Goal: Task Accomplishment & Management: Complete application form

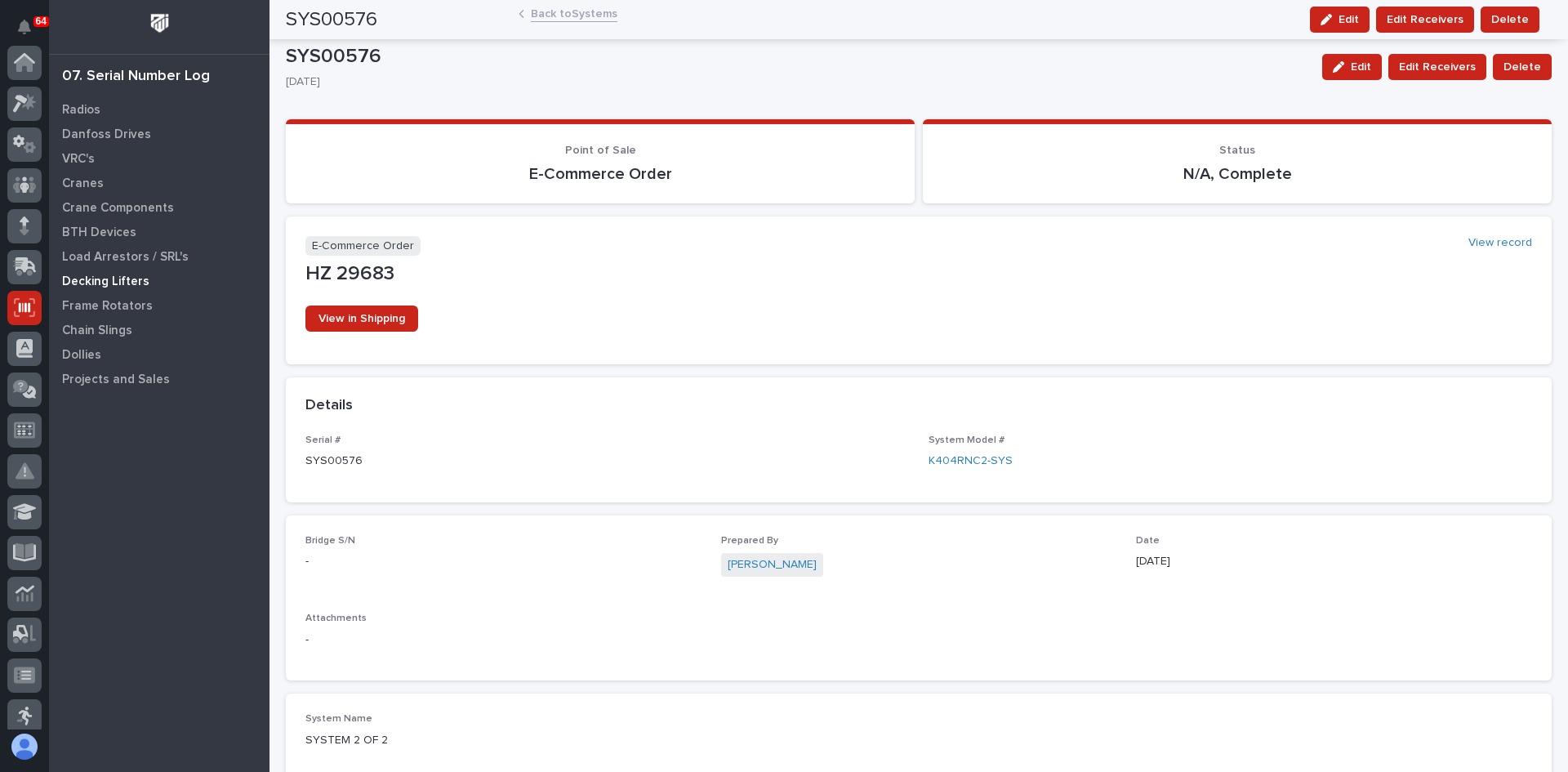
scroll to position [245, 0]
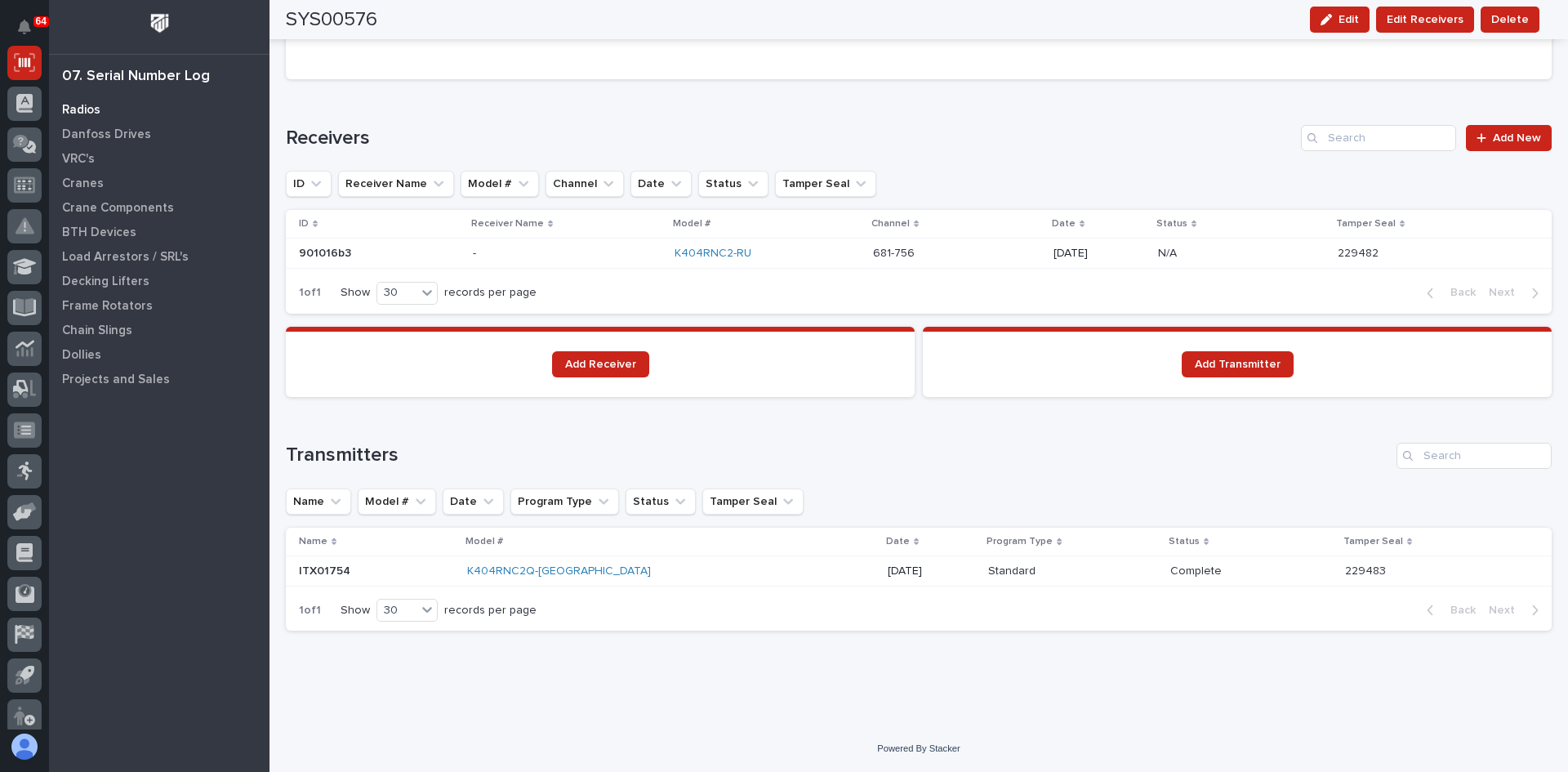
click at [84, 108] on p "Radios" at bounding box center [81, 110] width 39 height 15
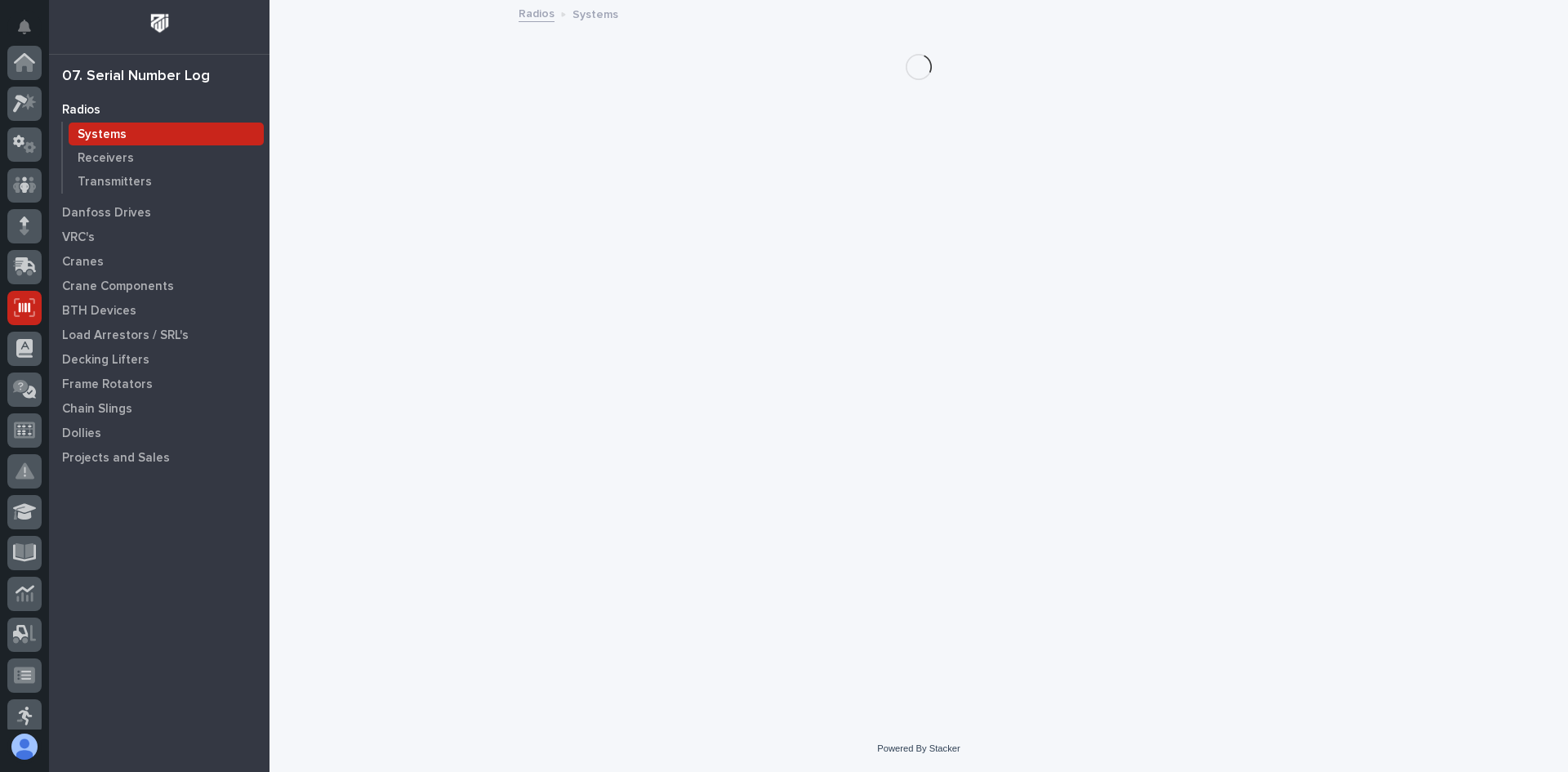
scroll to position [245, 0]
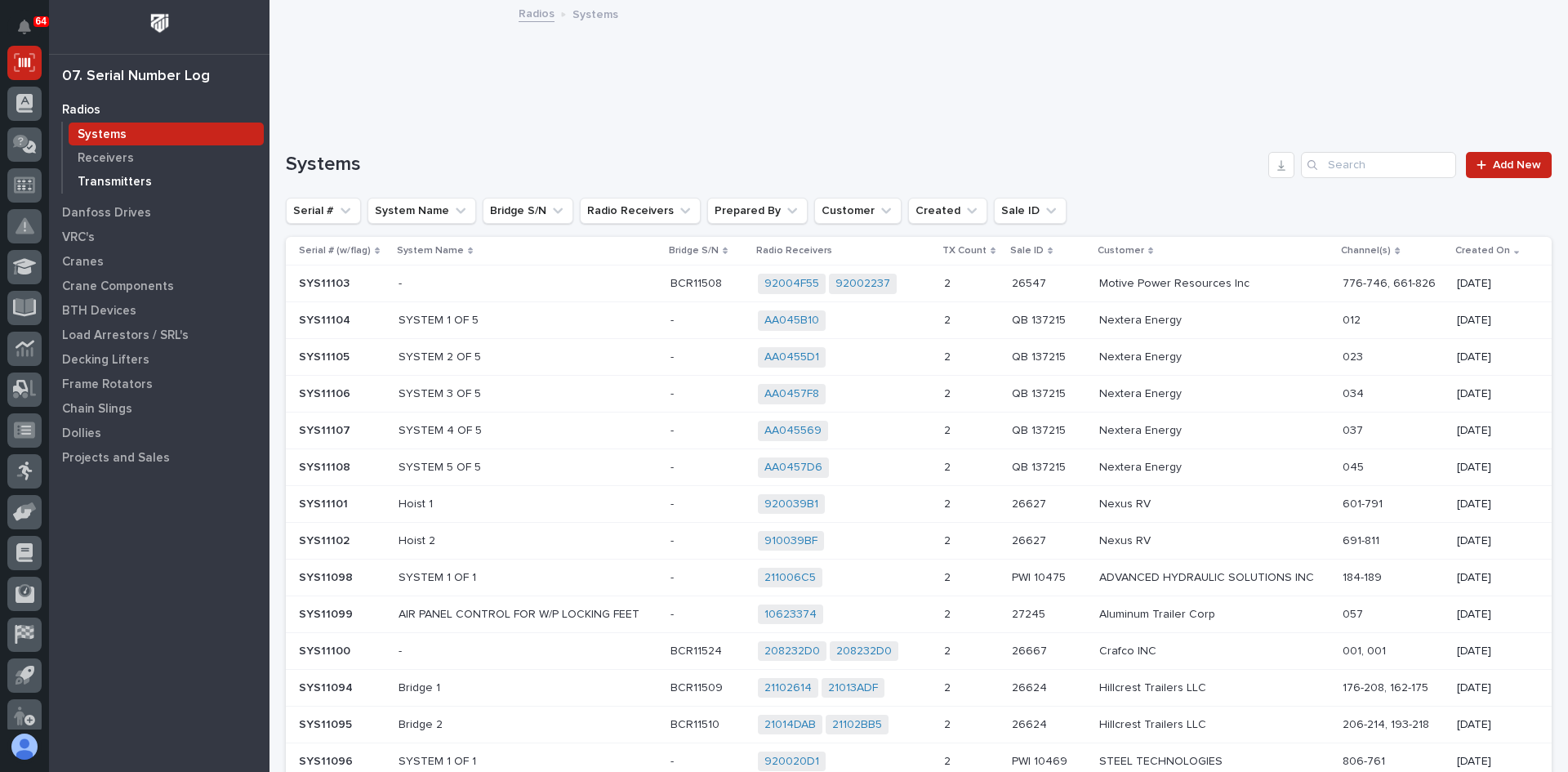
click at [120, 180] on p "Transmitters" at bounding box center [115, 181] width 75 height 15
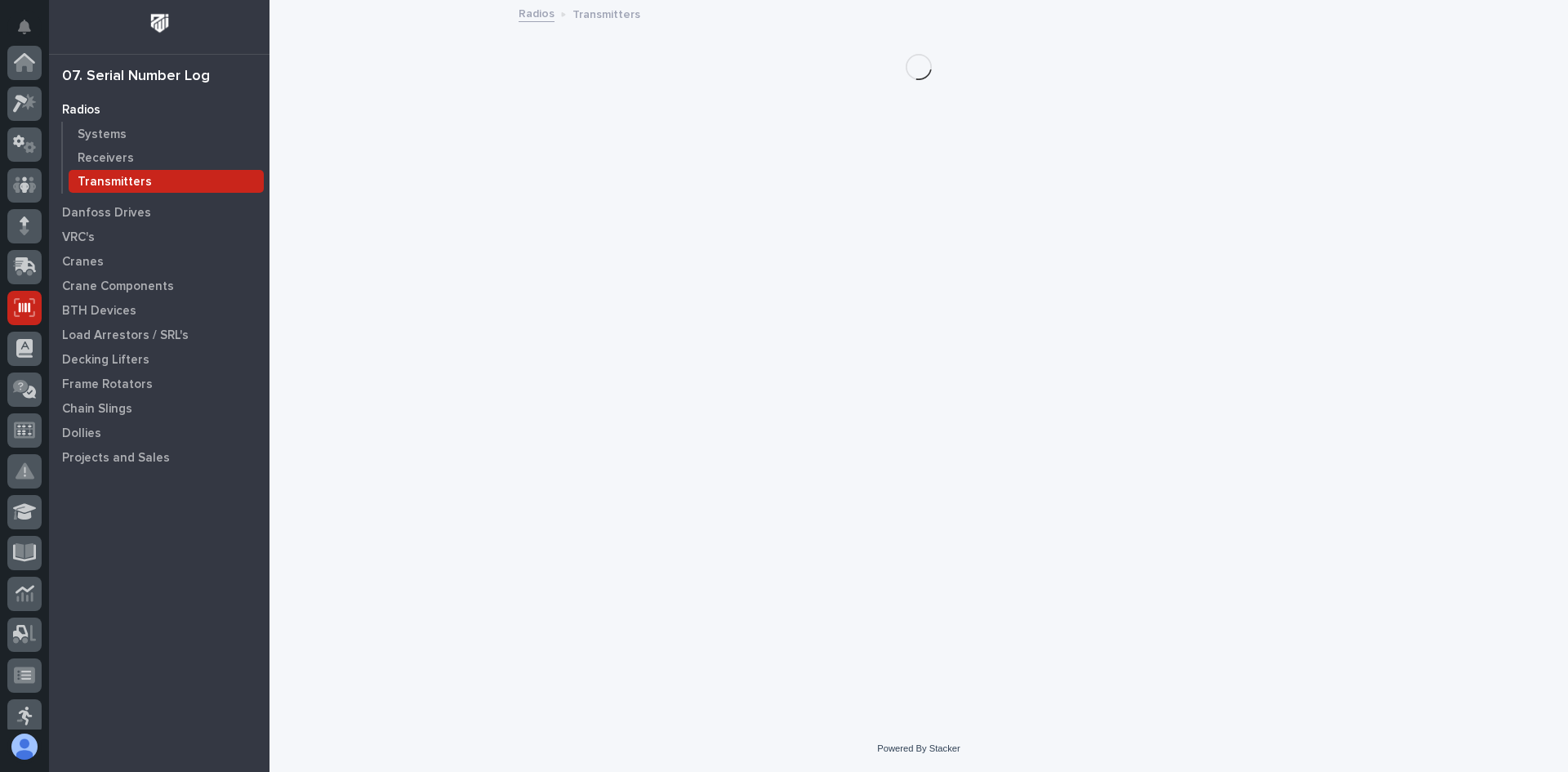
scroll to position [245, 0]
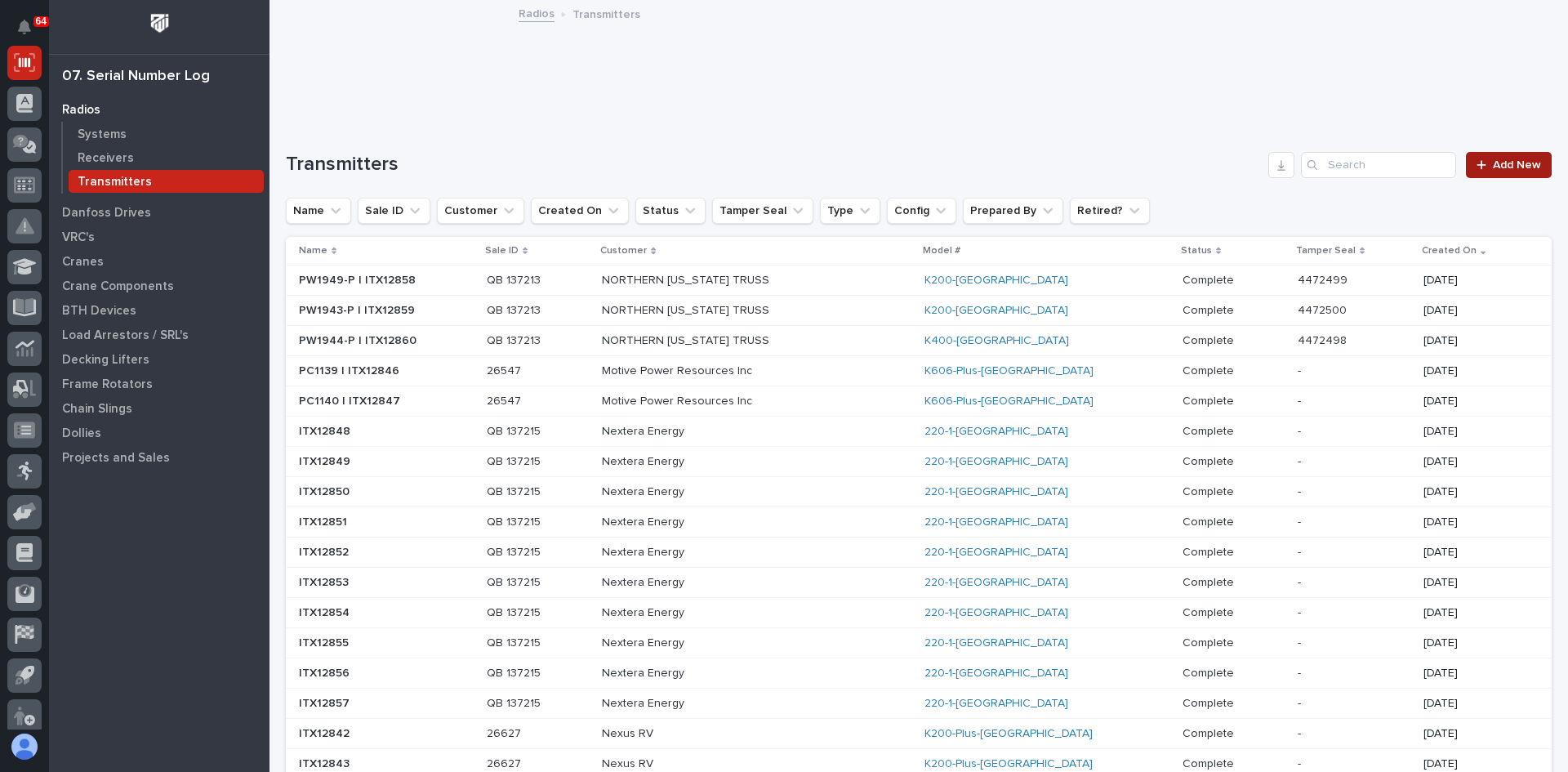
click at [1499, 163] on span "Add New" at bounding box center [1516, 164] width 48 height 11
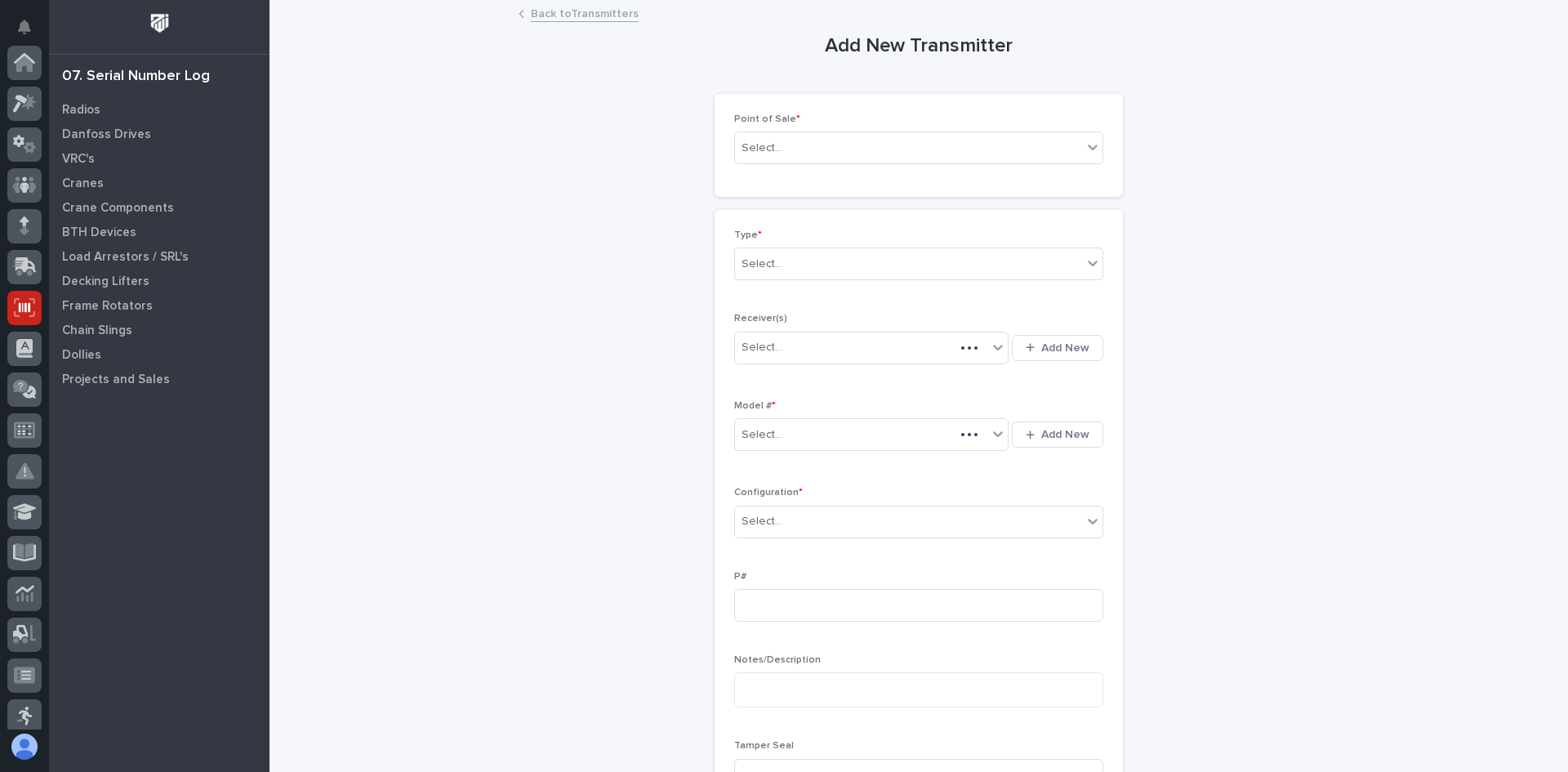
scroll to position [245, 0]
click at [826, 153] on div "Select..." at bounding box center [909, 147] width 347 height 27
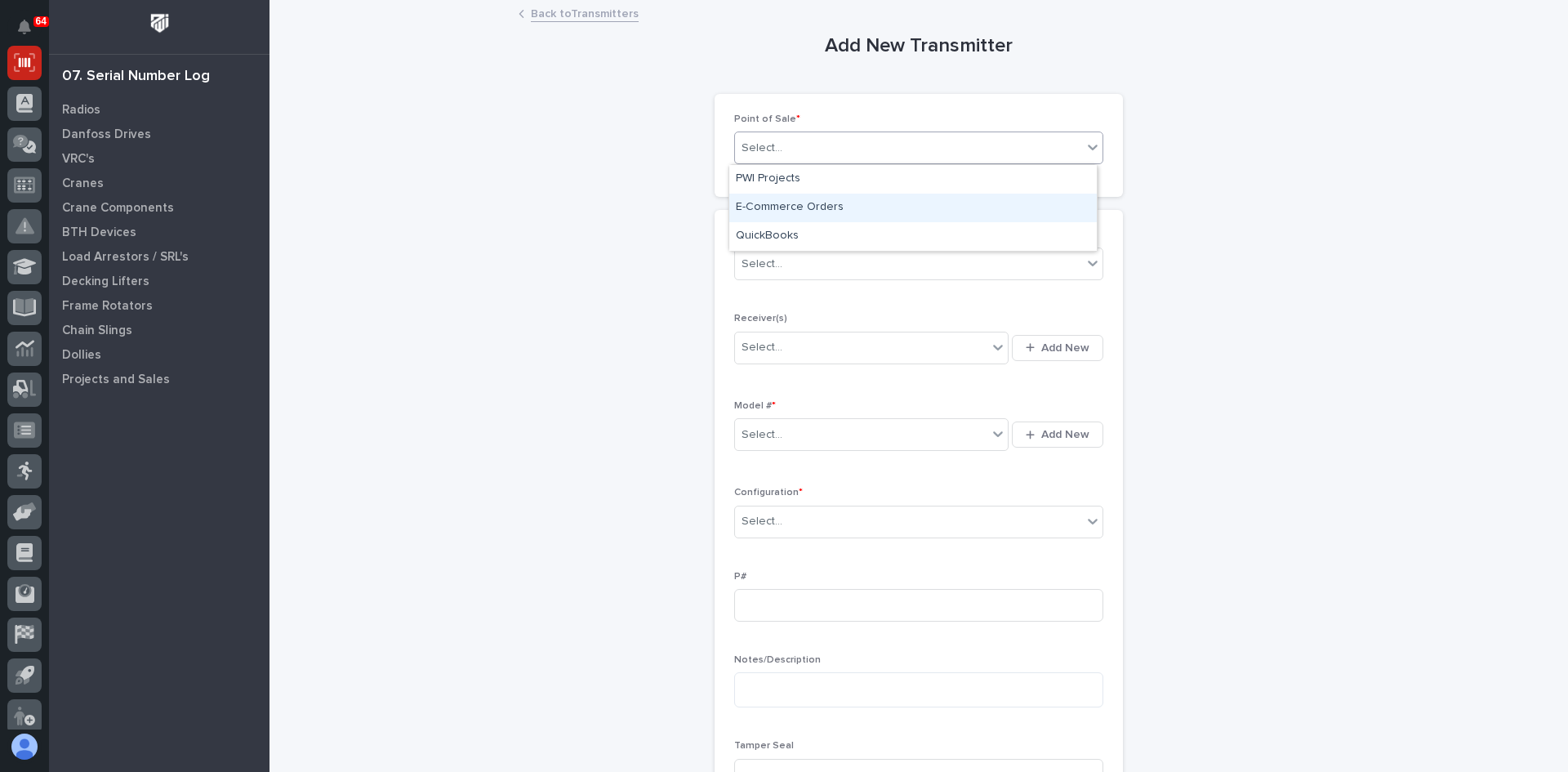
click at [788, 208] on div "E-Commerce Orders" at bounding box center [913, 207] width 368 height 29
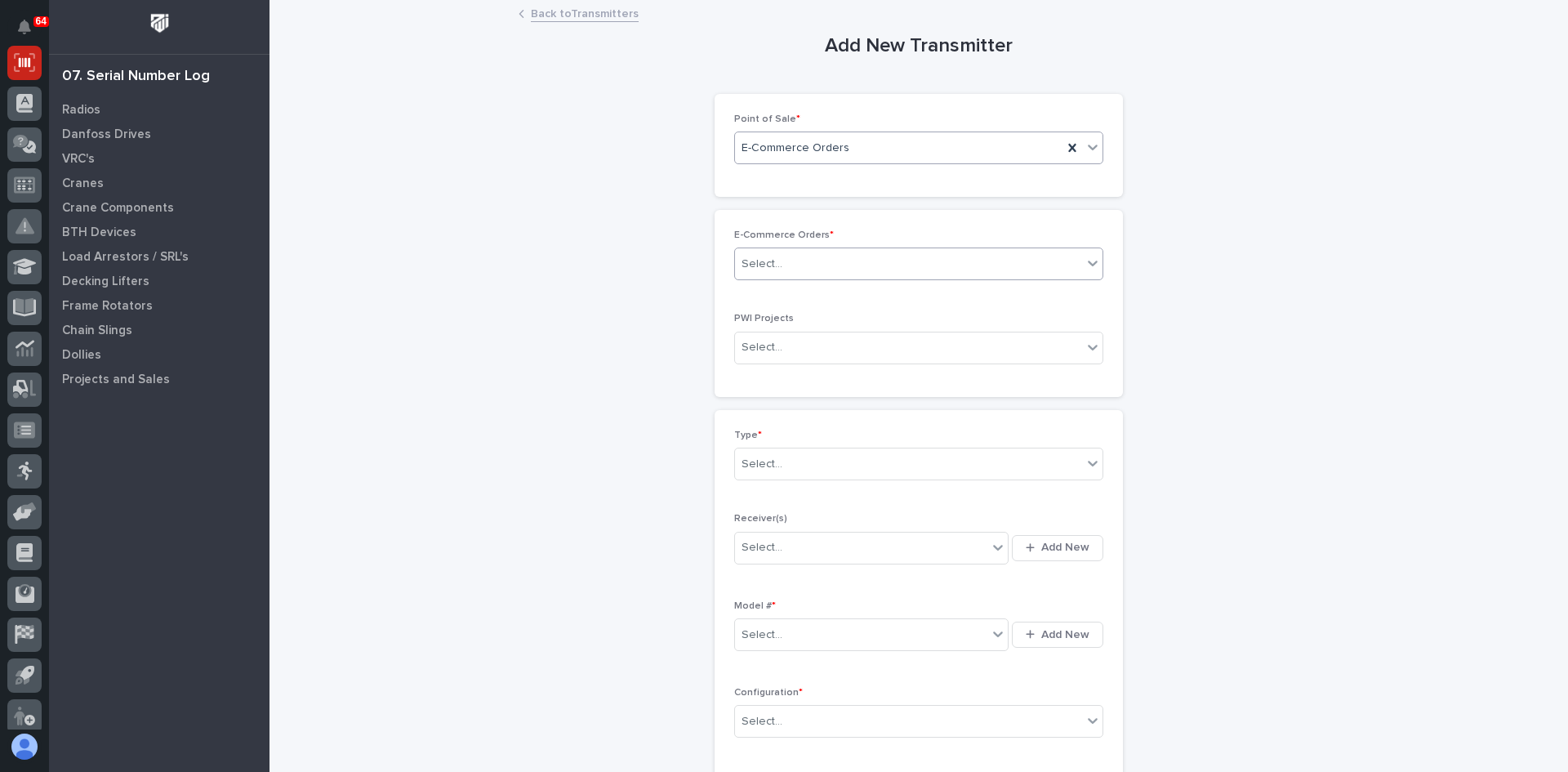
click at [785, 264] on div "Select..." at bounding box center [909, 264] width 347 height 27
type input "*****"
click at [782, 290] on div "PWI 10545" at bounding box center [913, 295] width 368 height 29
click at [770, 459] on div "Select..." at bounding box center [761, 463] width 41 height 17
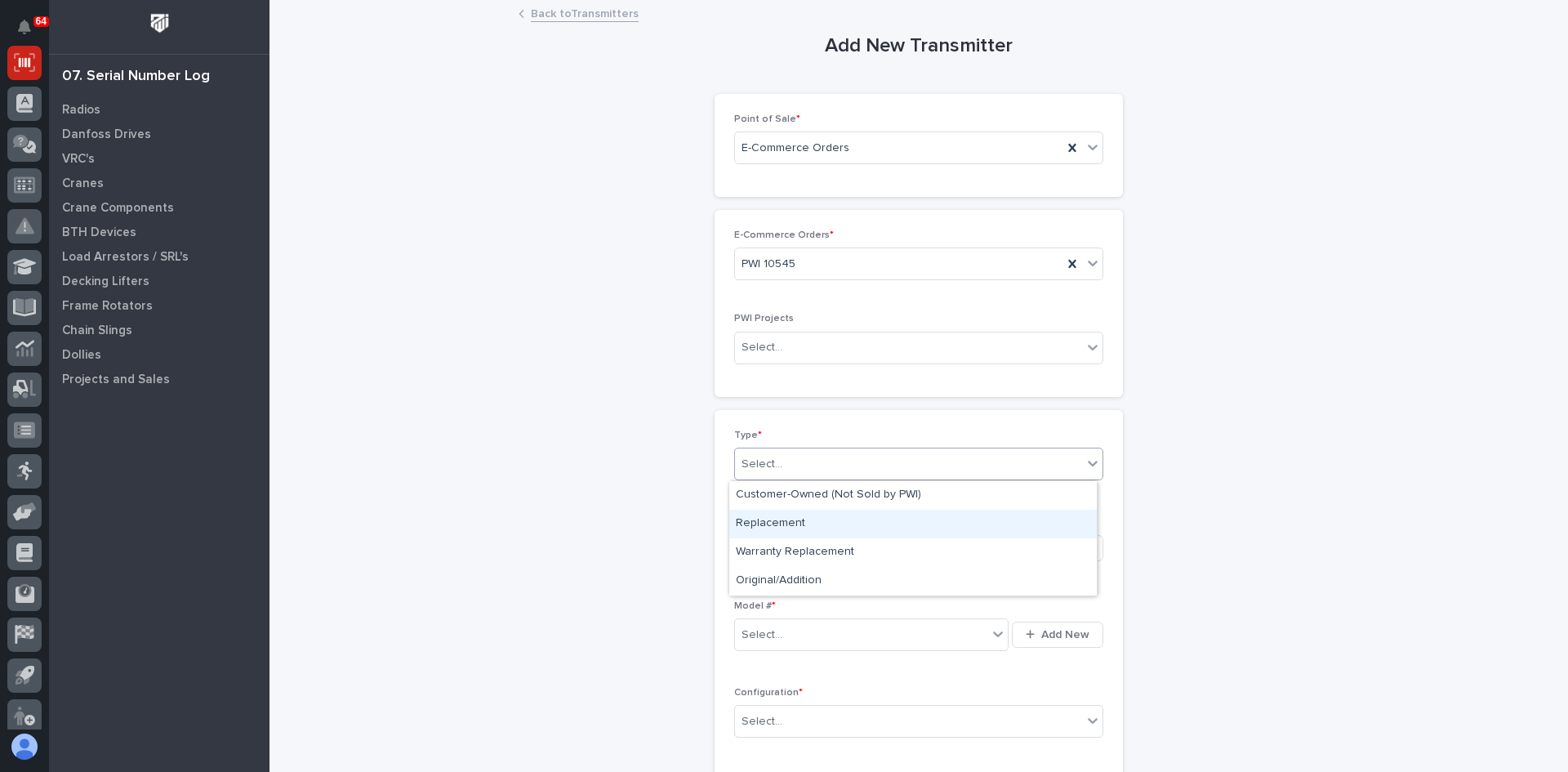
click at [775, 519] on div "Replacement" at bounding box center [913, 523] width 368 height 29
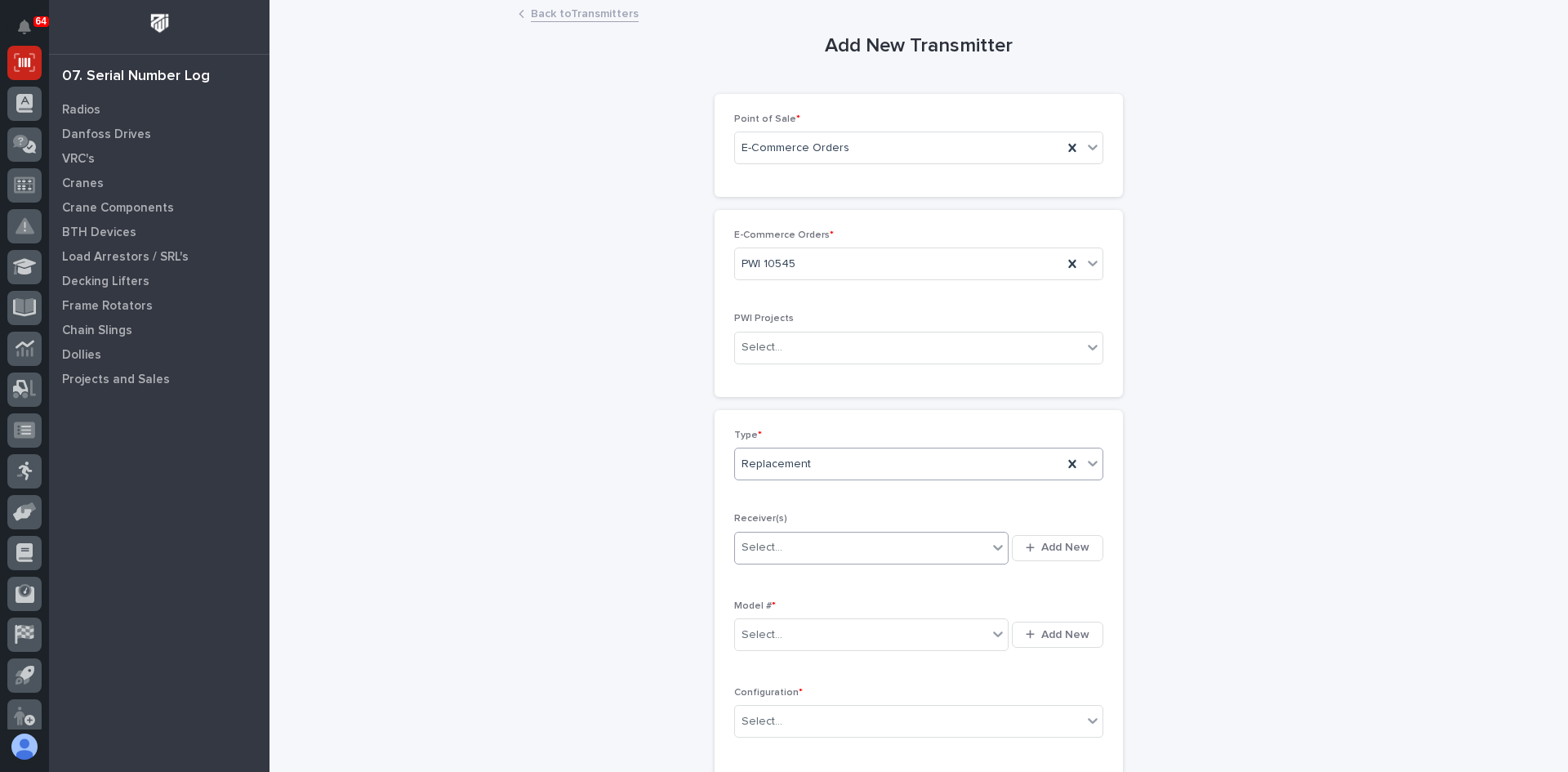
click at [831, 541] on div "Select..." at bounding box center [861, 547] width 252 height 27
type input "********"
click at [781, 581] on div "901016b3" at bounding box center [866, 579] width 274 height 29
click at [814, 631] on div "Select..." at bounding box center [861, 635] width 252 height 27
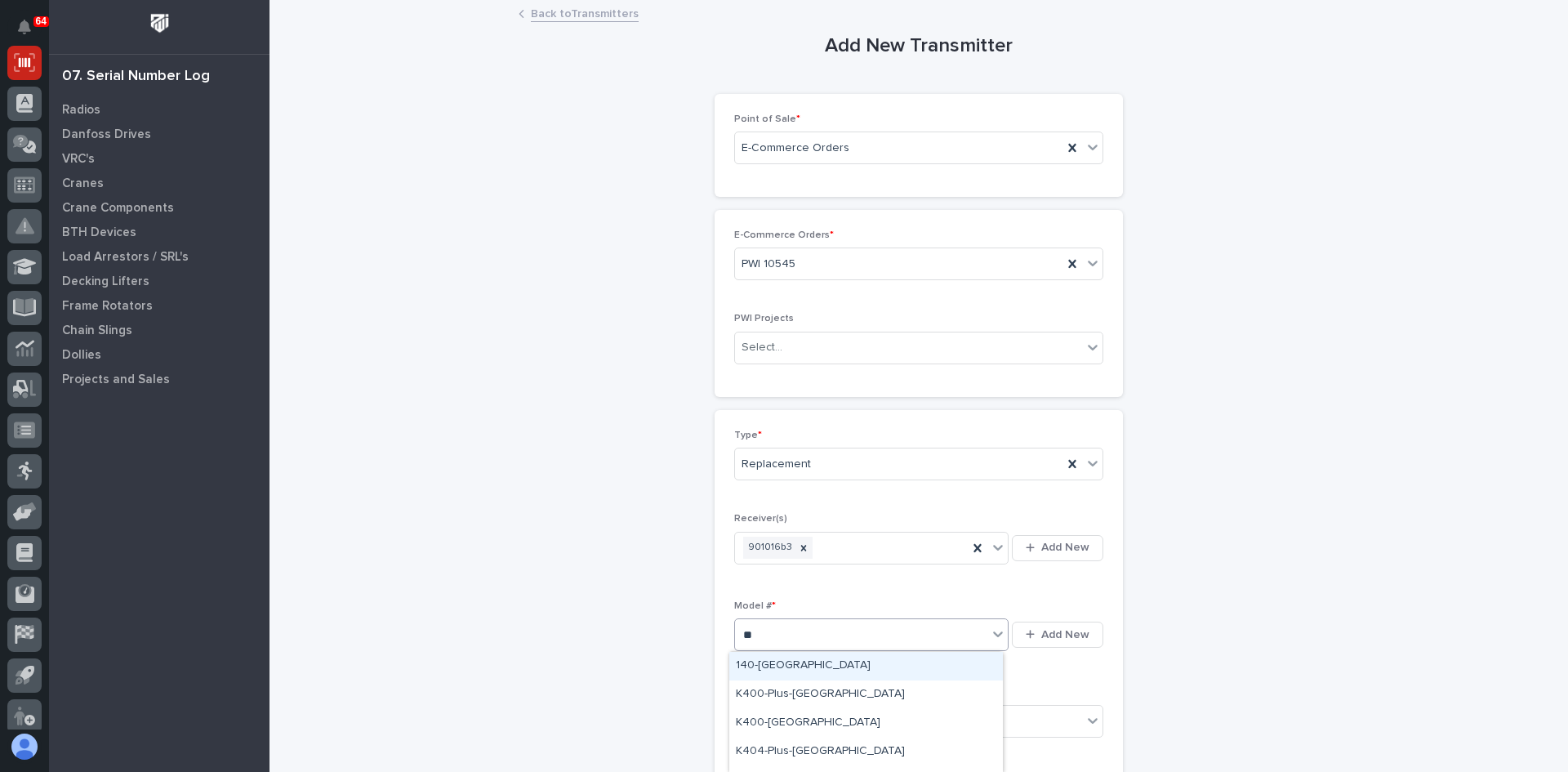
type input "***"
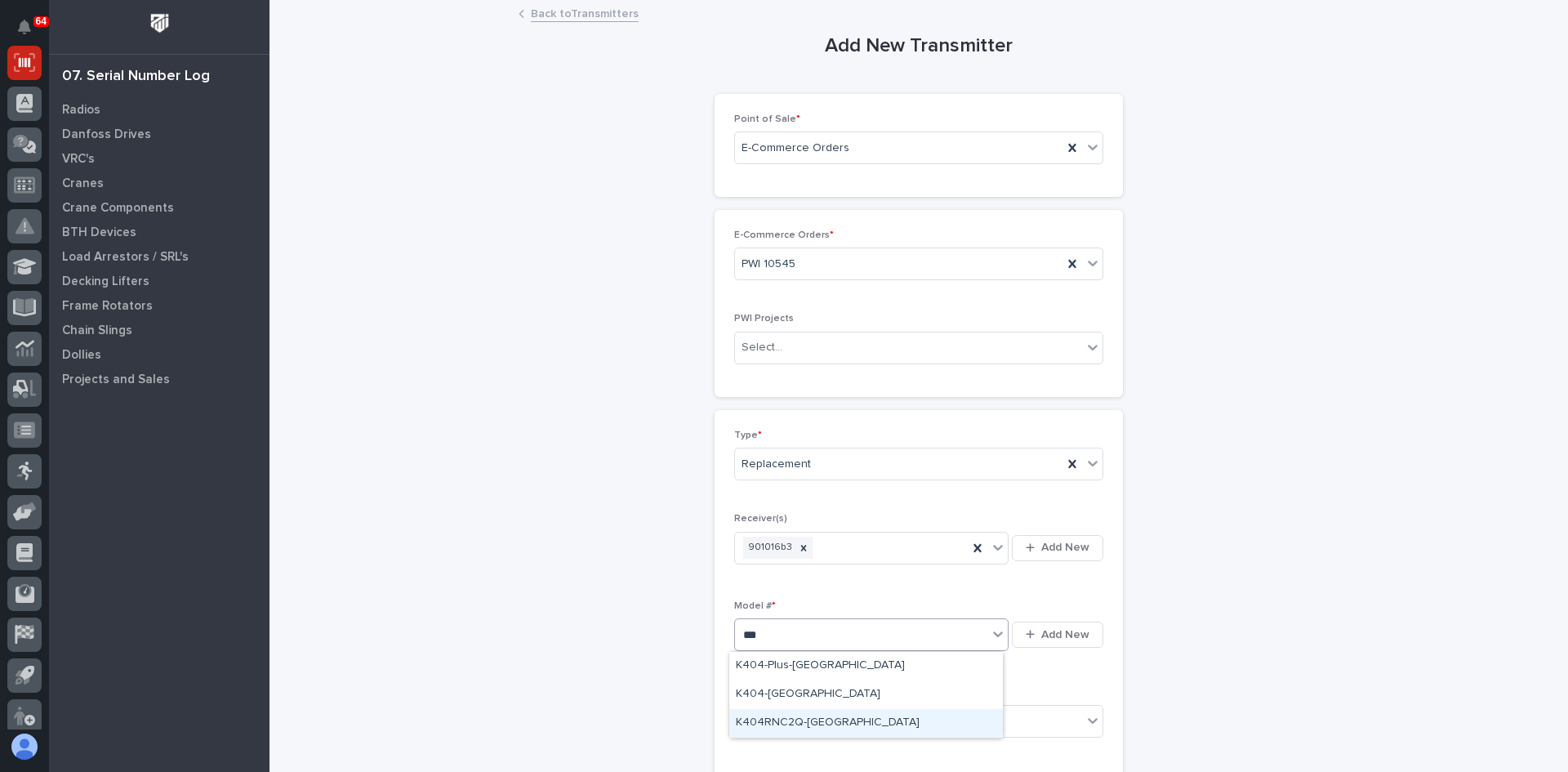
click at [795, 721] on div "K404RNC2Q-[GEOGRAPHIC_DATA]" at bounding box center [866, 723] width 274 height 29
click at [795, 725] on div "Select..." at bounding box center [909, 721] width 347 height 27
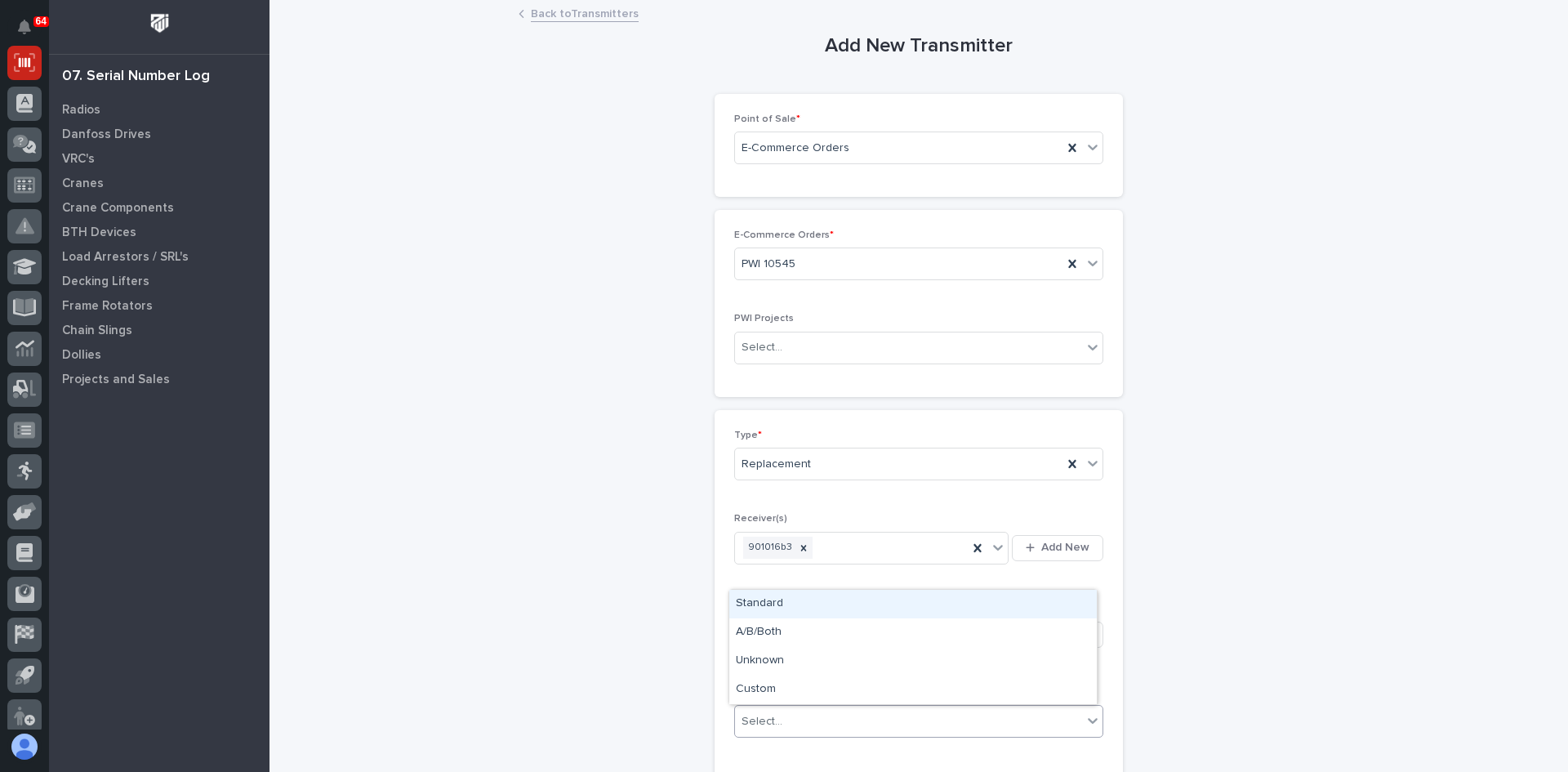
click at [771, 605] on div "Standard" at bounding box center [913, 604] width 368 height 29
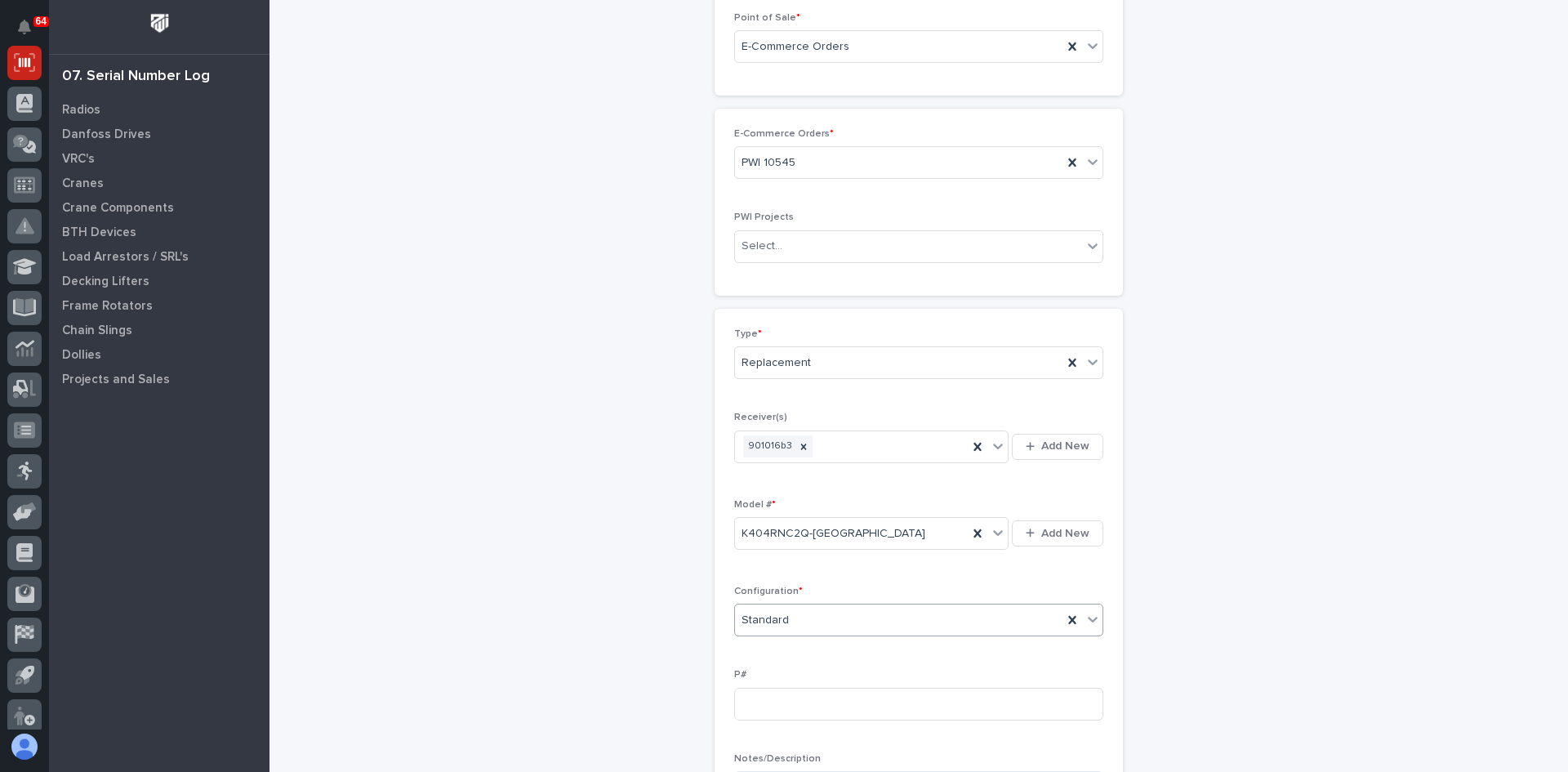
scroll to position [327, 0]
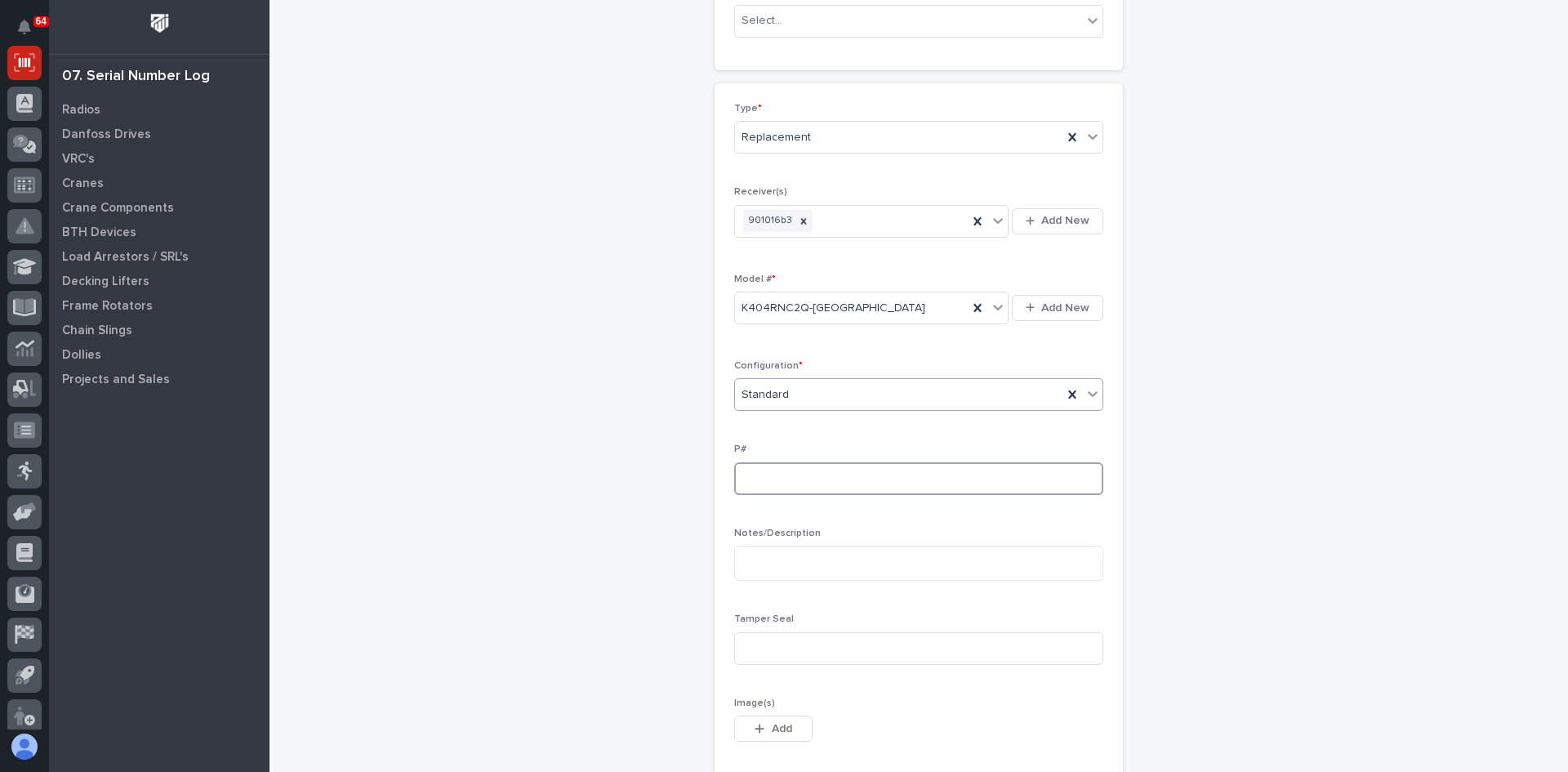
click at [745, 474] on input at bounding box center [918, 478] width 370 height 33
type input "PW1950-P"
click at [763, 658] on input at bounding box center [918, 647] width 370 height 33
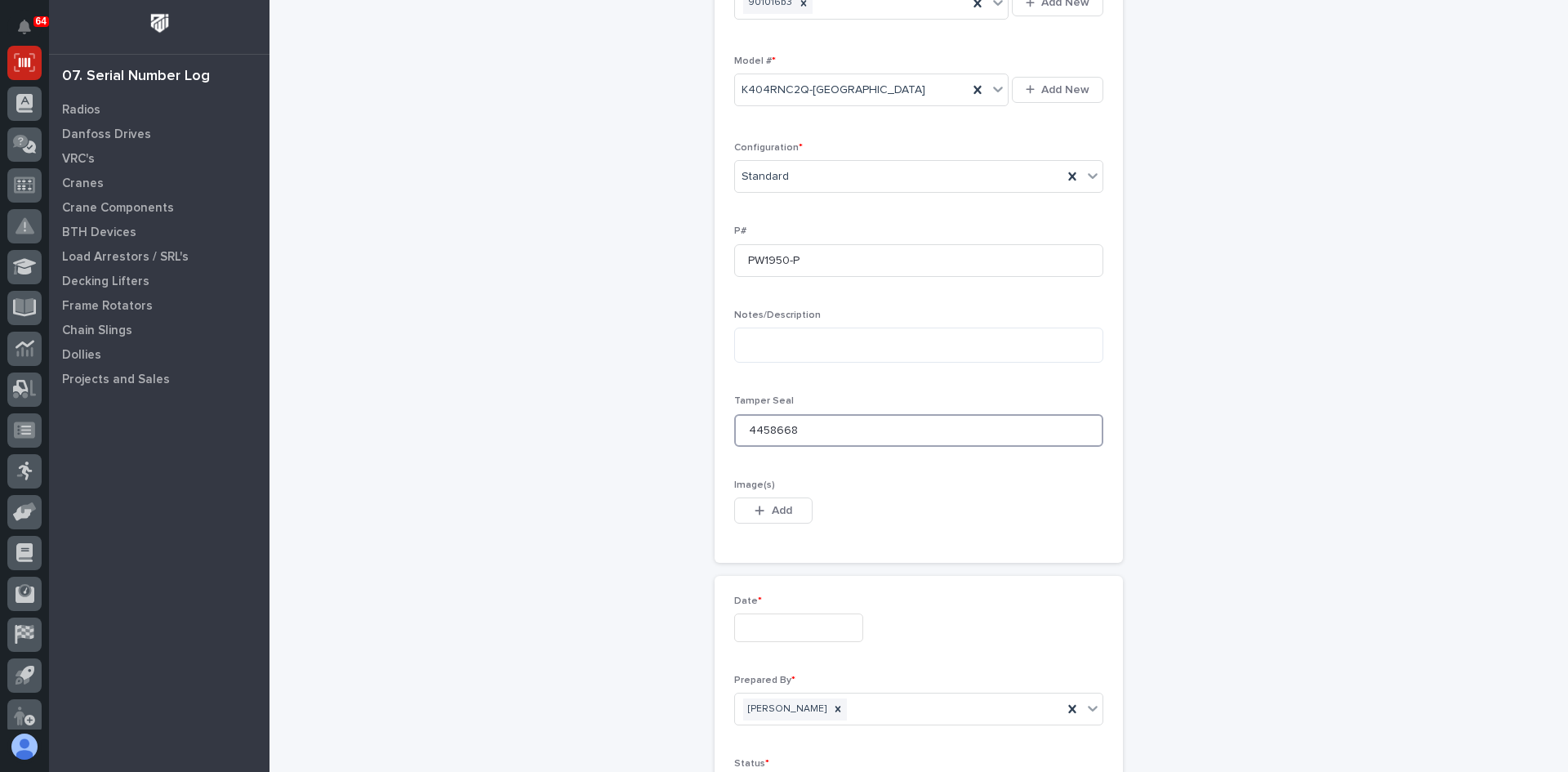
scroll to position [572, 0]
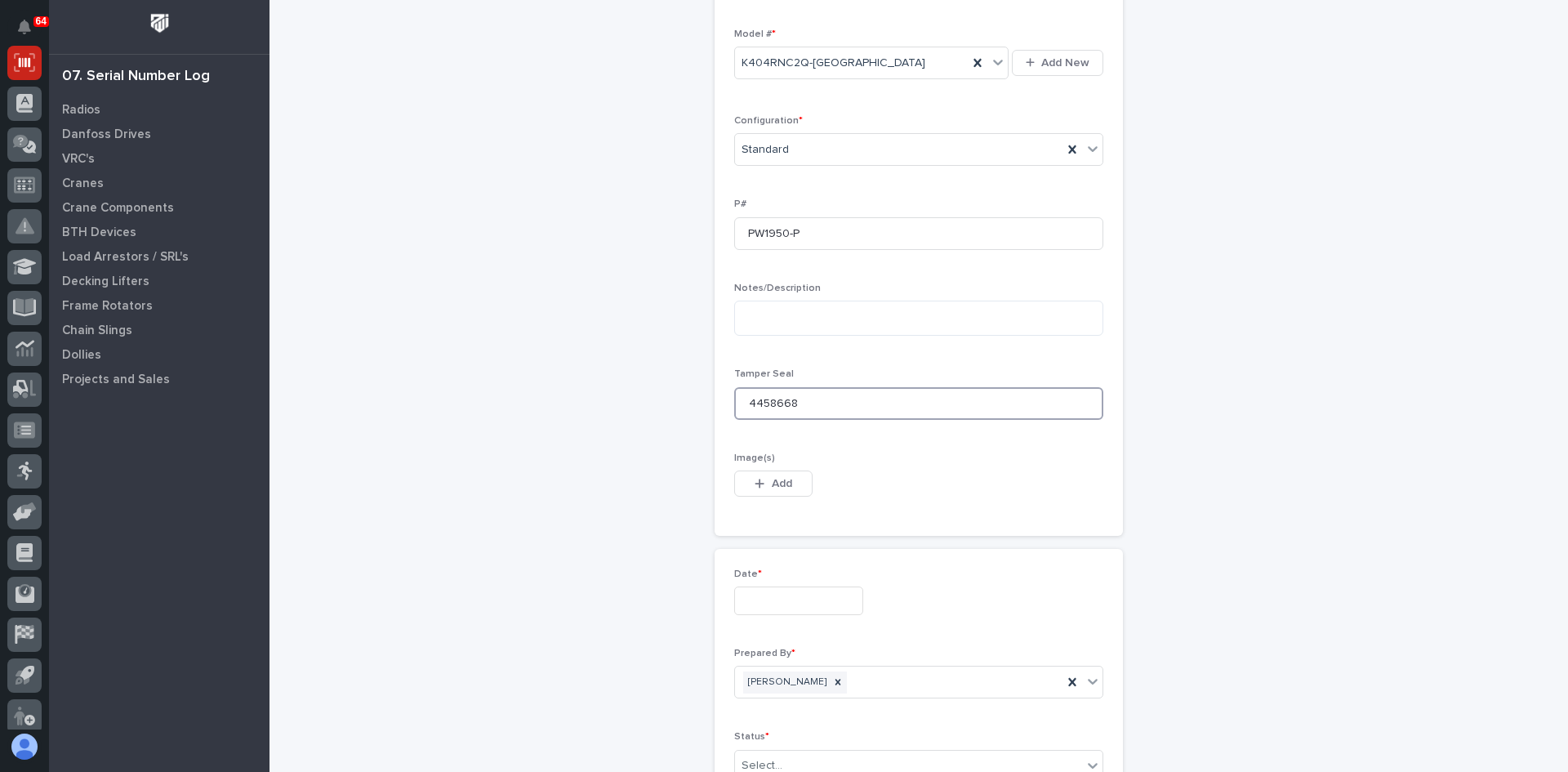
type input "4458668"
click at [763, 604] on input "text" at bounding box center [799, 601] width 130 height 29
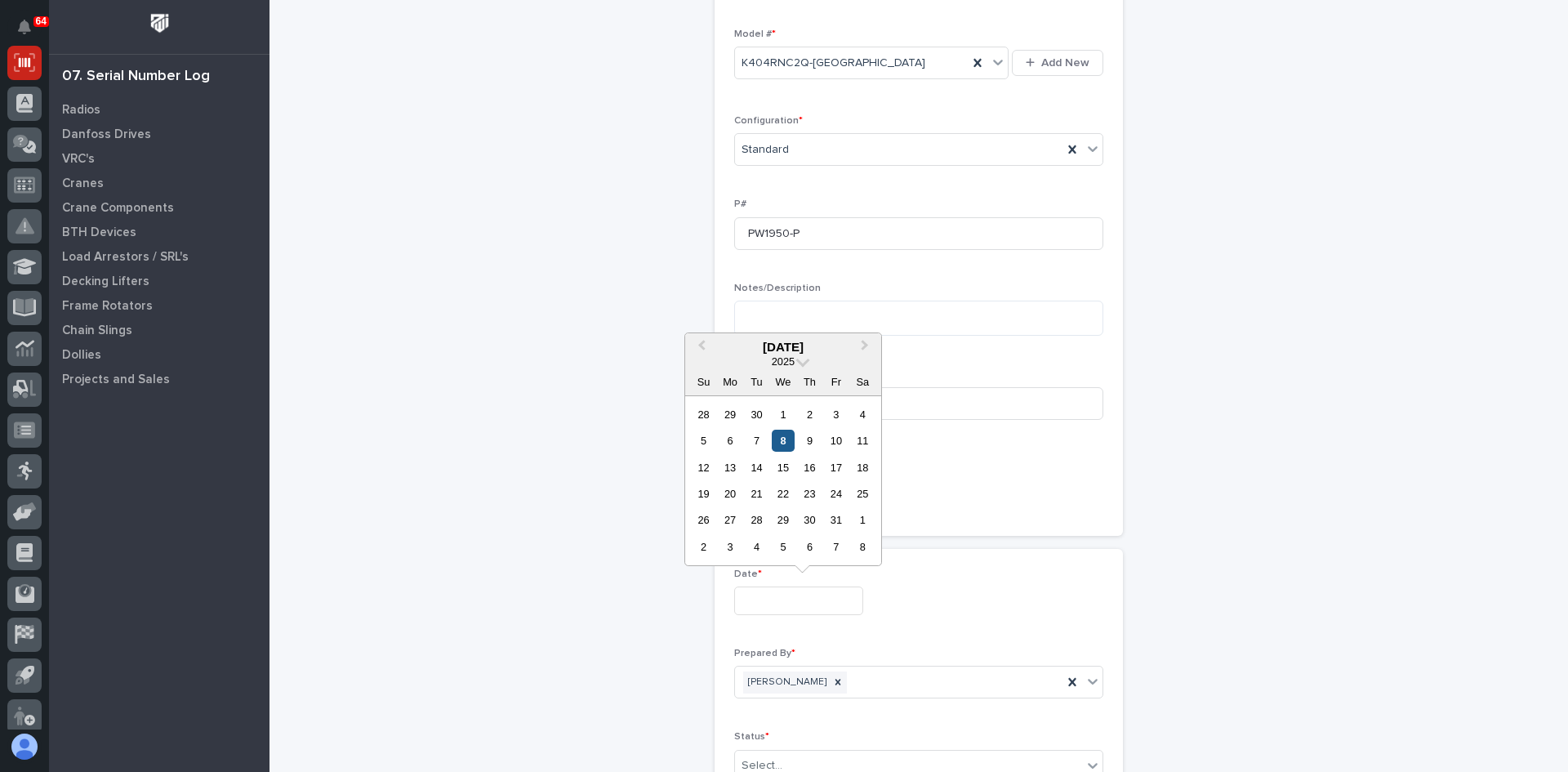
click at [788, 438] on div "8" at bounding box center [783, 440] width 22 height 22
type input "**********"
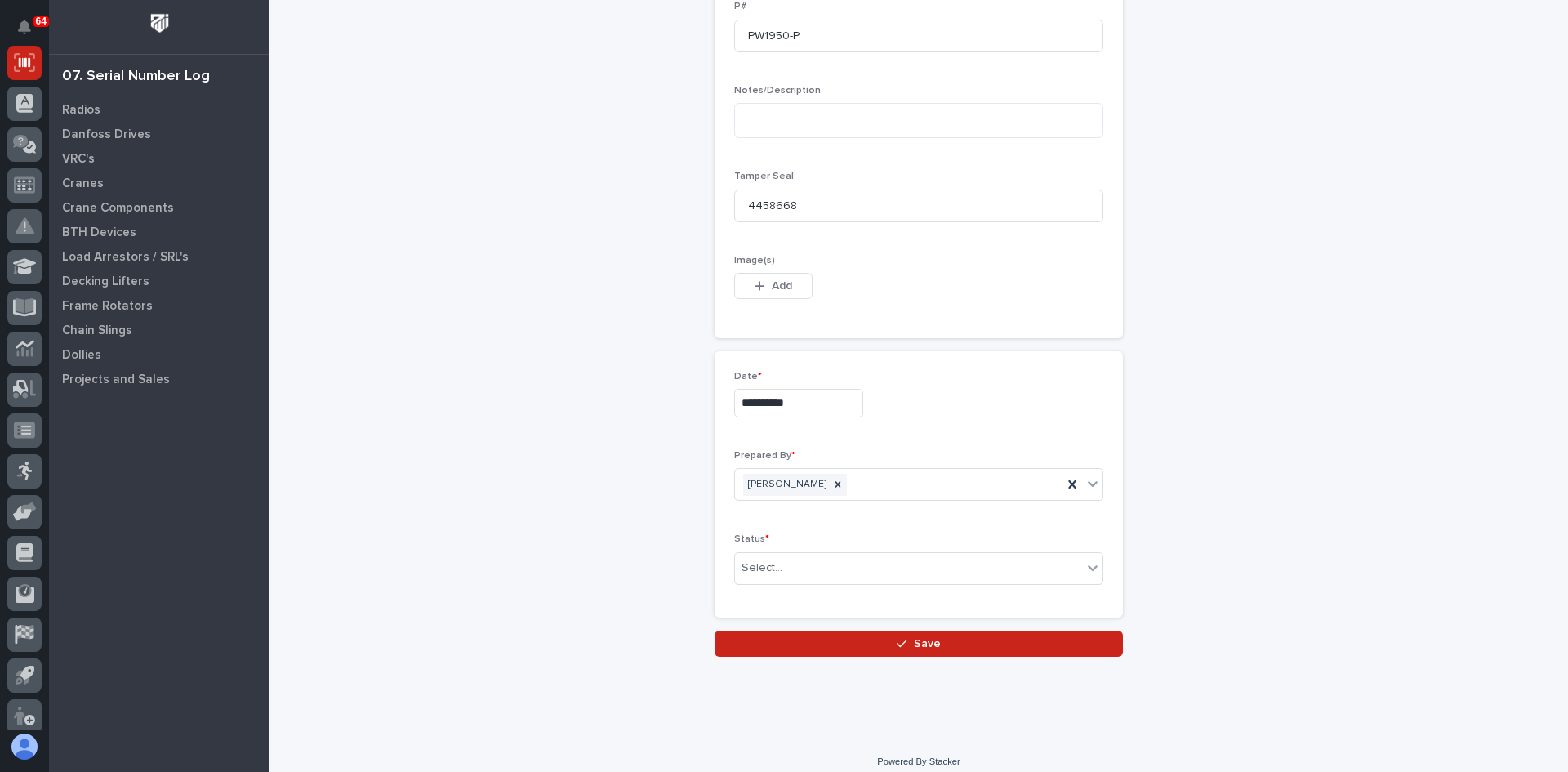
scroll to position [782, 0]
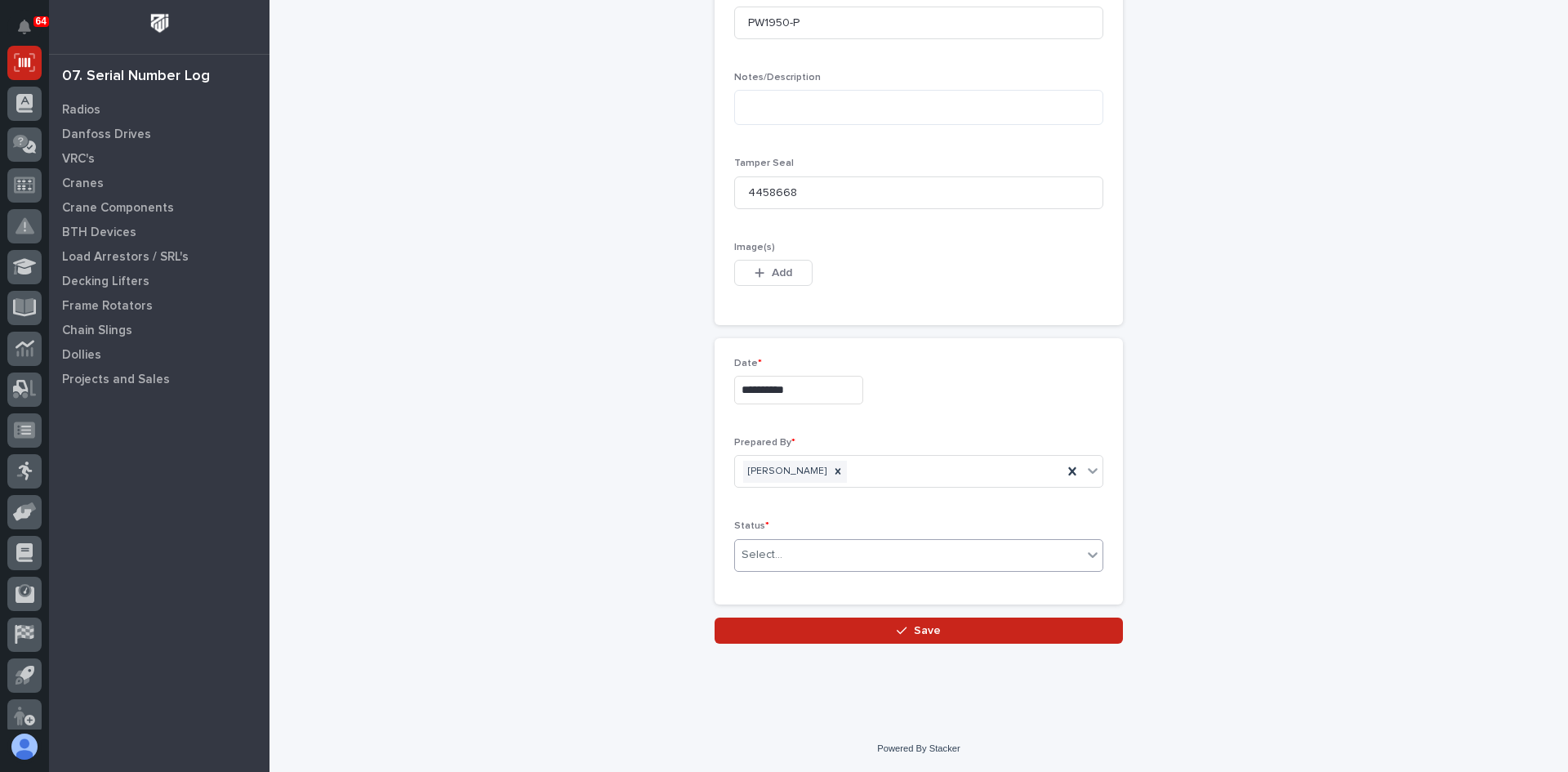
click at [784, 554] on input "text" at bounding box center [785, 555] width 2 height 14
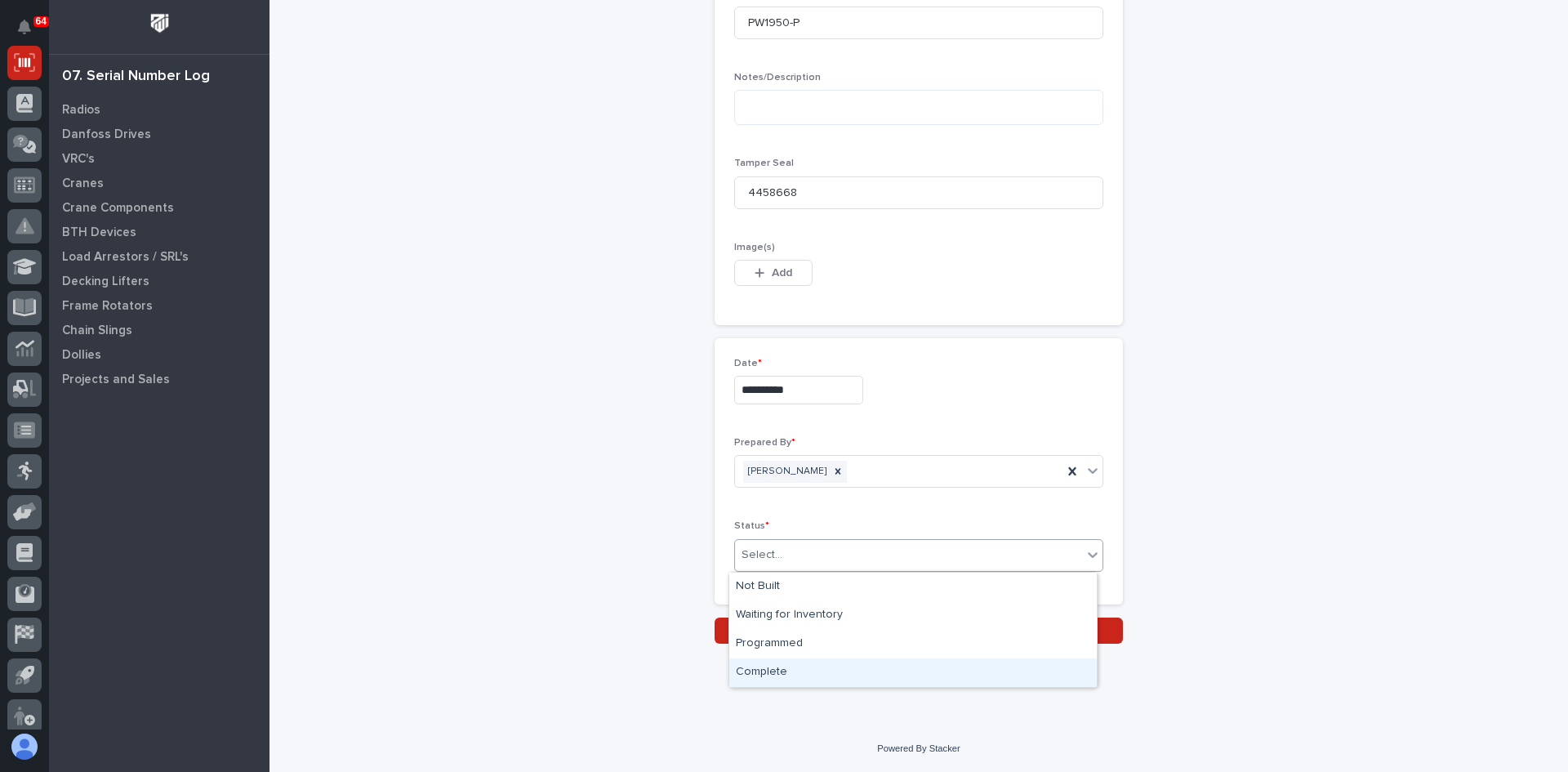
click at [757, 672] on div "Complete" at bounding box center [913, 672] width 368 height 29
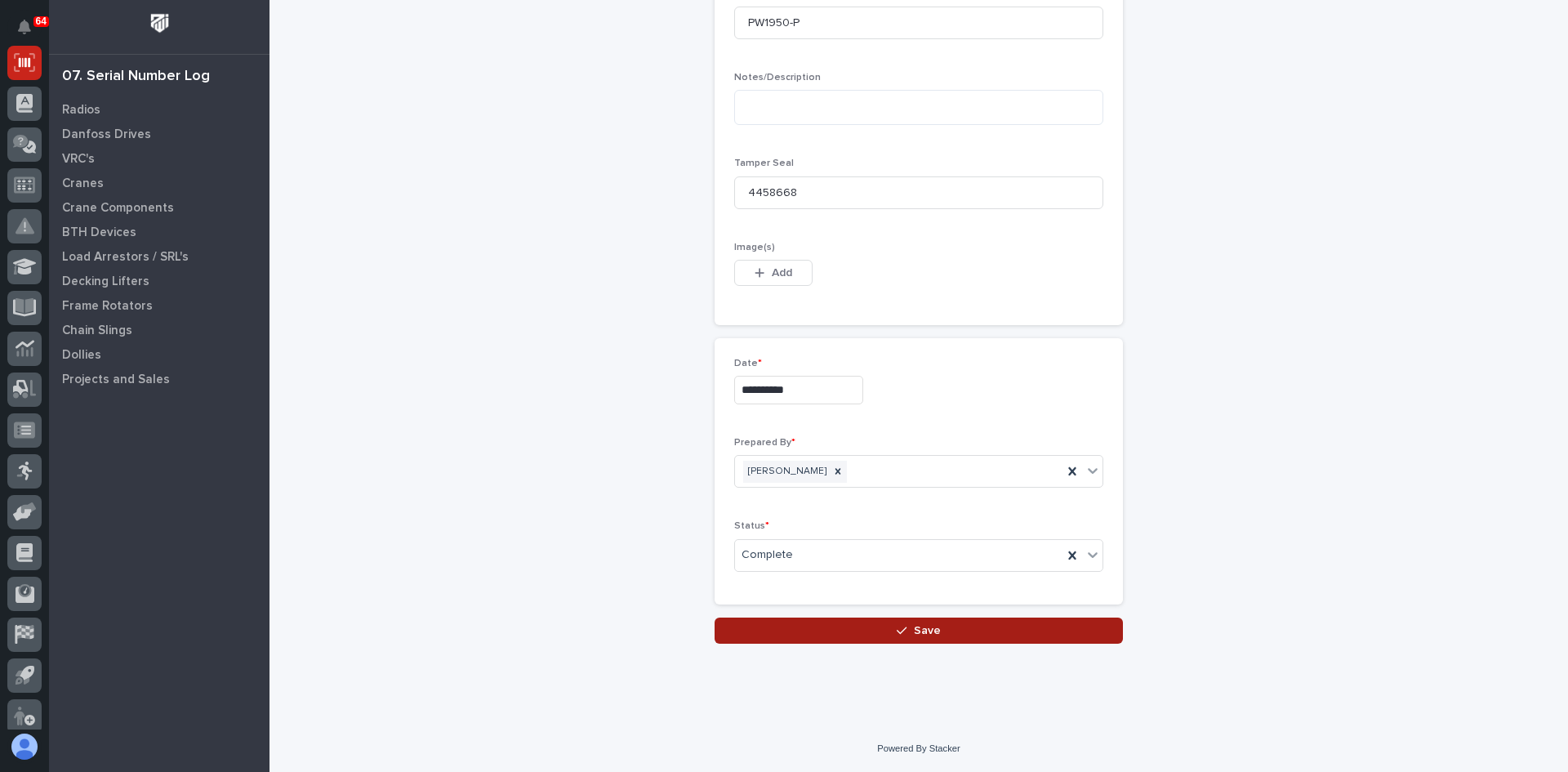
click at [933, 631] on button "Save" at bounding box center [918, 631] width 408 height 26
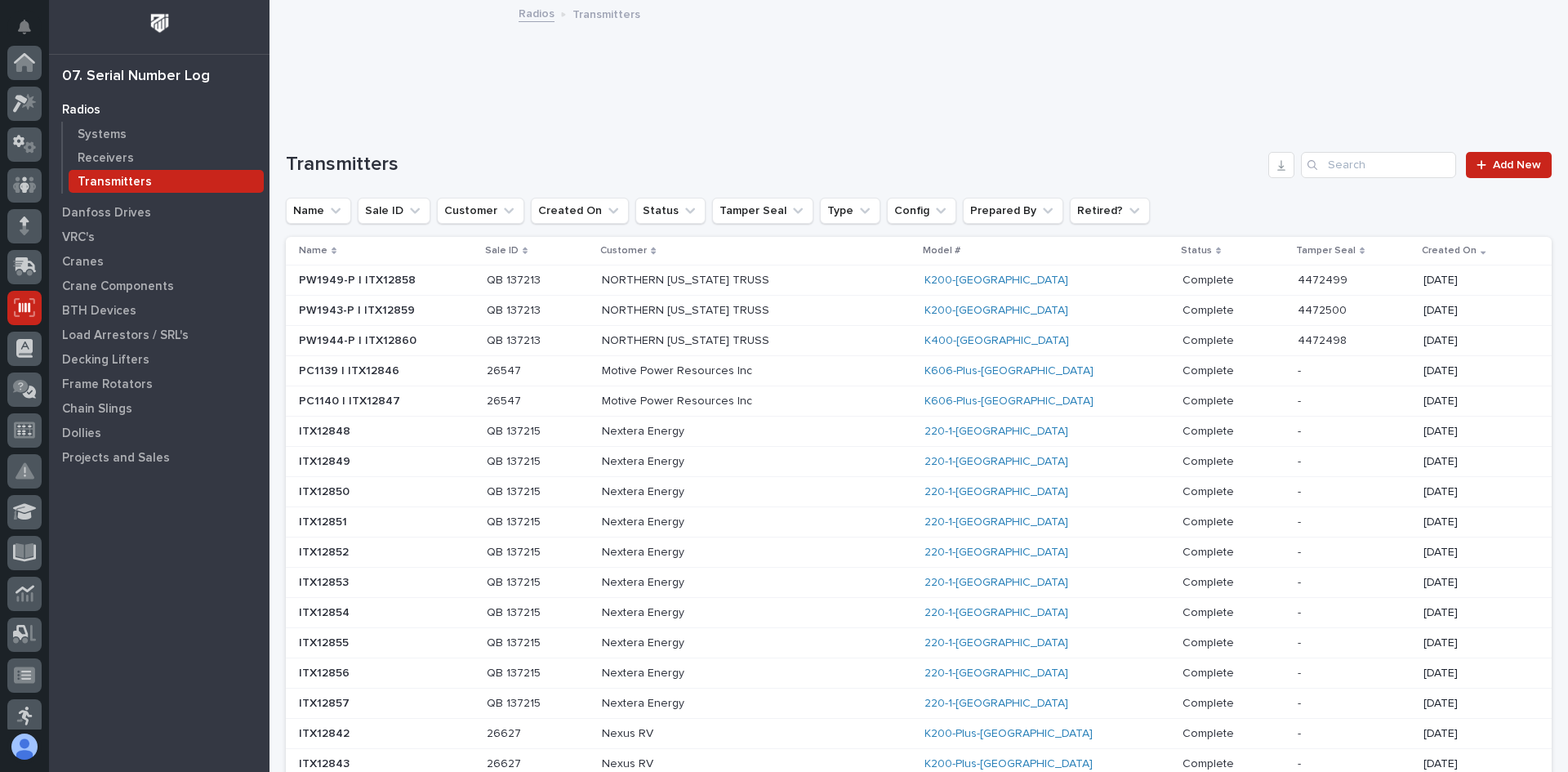
scroll to position [245, 0]
